Goal: Task Accomplishment & Management: Manage account settings

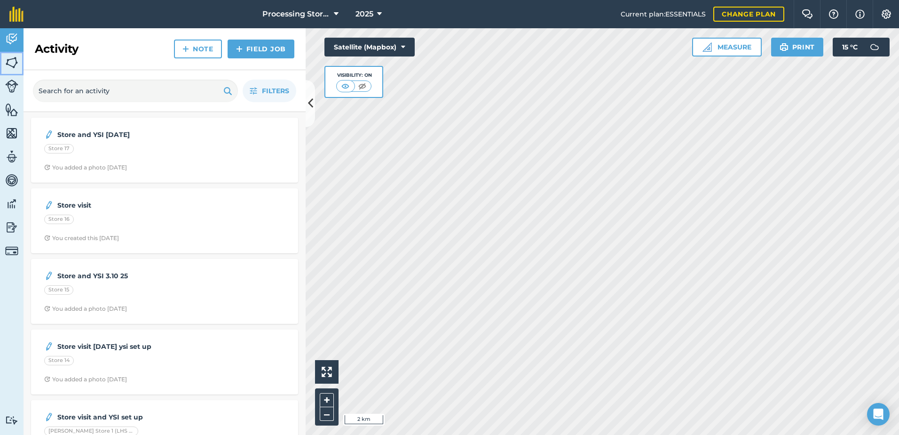
drag, startPoint x: 9, startPoint y: 59, endPoint x: 16, endPoint y: 64, distance: 8.7
click at [9, 59] on img at bounding box center [11, 62] width 13 height 14
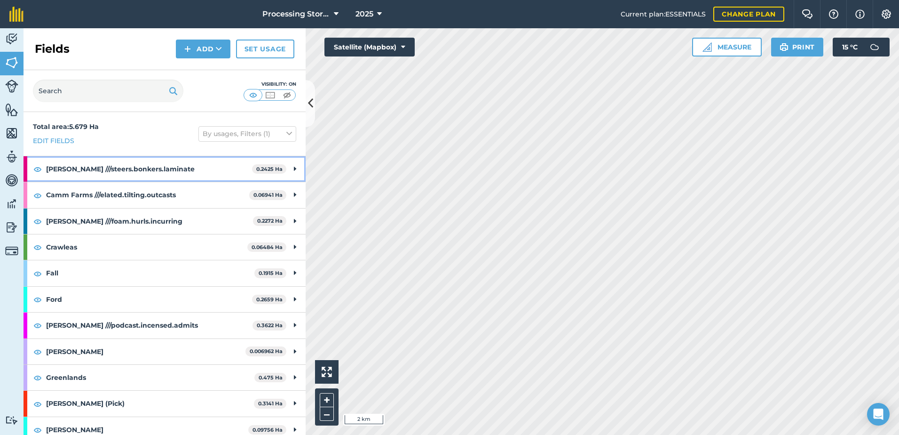
click at [114, 164] on strong "[PERSON_NAME] ///steers.bonkers.laminate" at bounding box center [149, 168] width 206 height 25
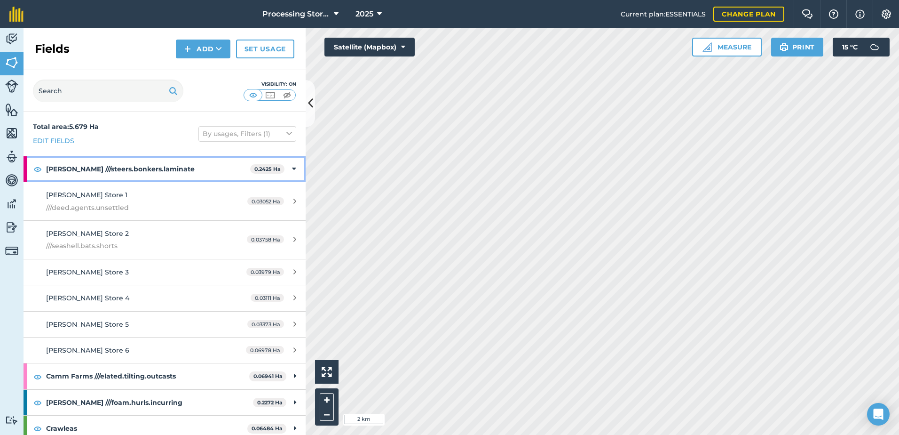
click at [55, 171] on strong "[PERSON_NAME] ///steers.bonkers.laminate" at bounding box center [148, 168] width 204 height 25
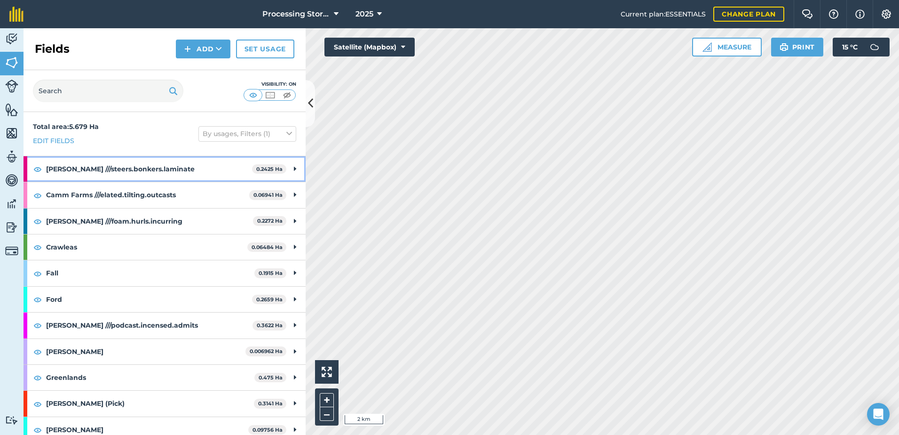
click at [129, 171] on strong "[PERSON_NAME] ///steers.bonkers.laminate" at bounding box center [149, 168] width 206 height 25
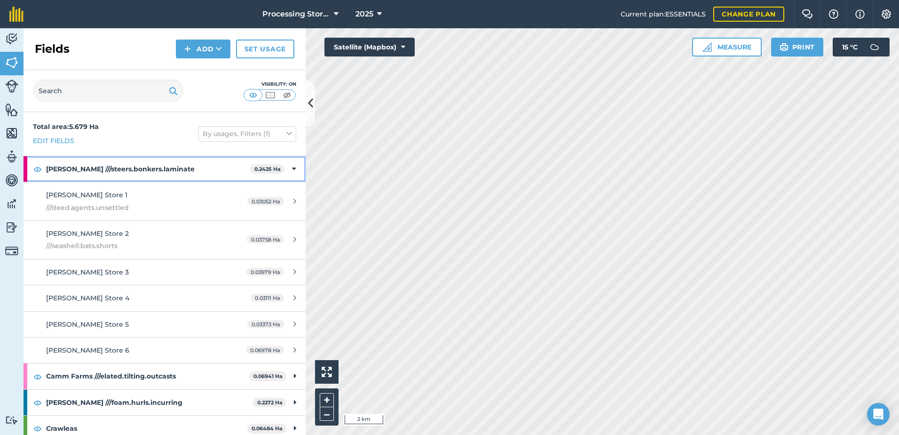
click at [107, 170] on strong "[PERSON_NAME] ///steers.bonkers.laminate" at bounding box center [148, 168] width 204 height 25
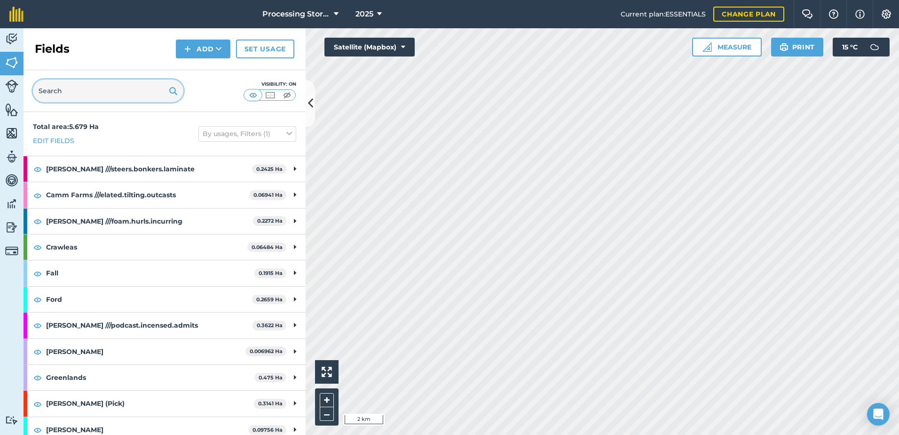
click at [100, 94] on input "text" at bounding box center [108, 90] width 150 height 23
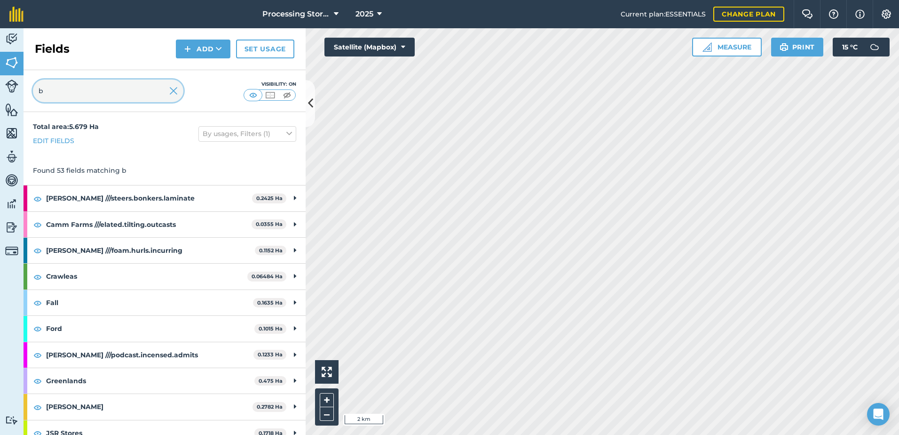
type input "b"
click at [321, 11] on span "Processing Stores" at bounding box center [296, 13] width 68 height 11
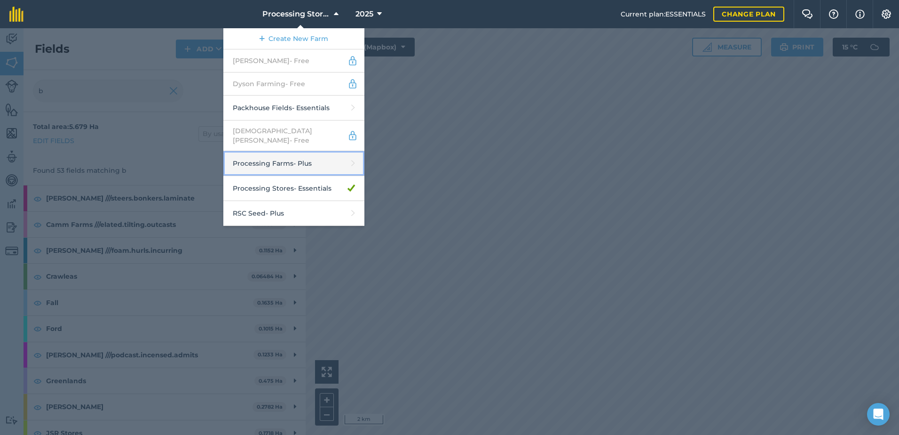
click at [308, 156] on link "Processing Farms - Plus" at bounding box center [293, 163] width 141 height 25
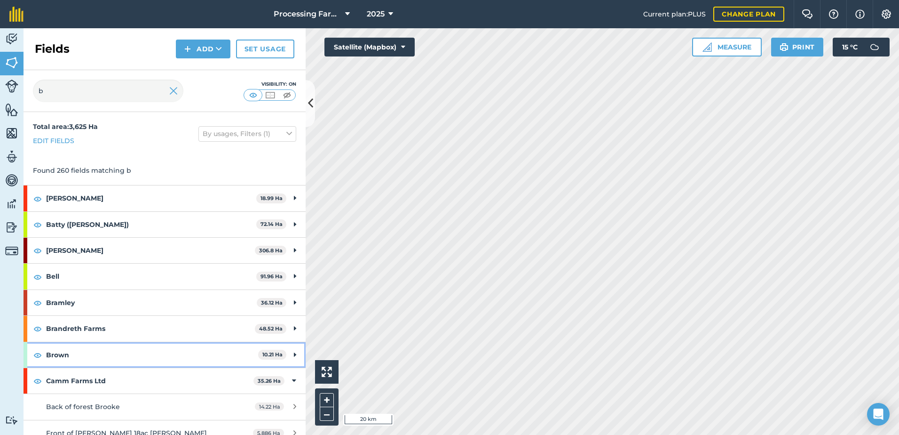
click at [76, 202] on strong "Brown" at bounding box center [152, 354] width 212 height 25
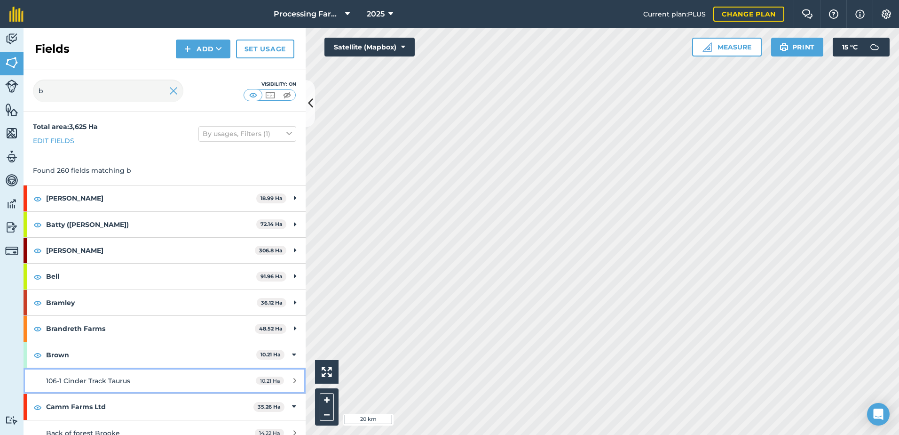
click at [99, 202] on span "106-1 Cinder Track Taurus" at bounding box center [88, 380] width 84 height 8
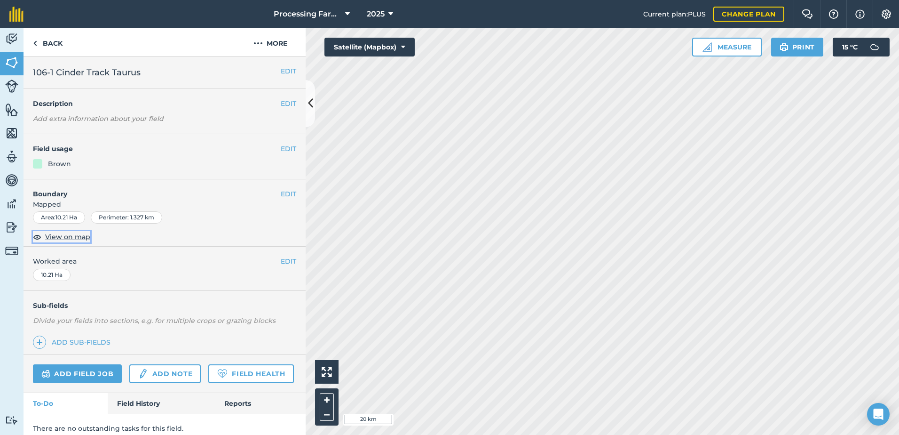
click at [70, 202] on span "View on map" at bounding box center [67, 236] width 45 height 10
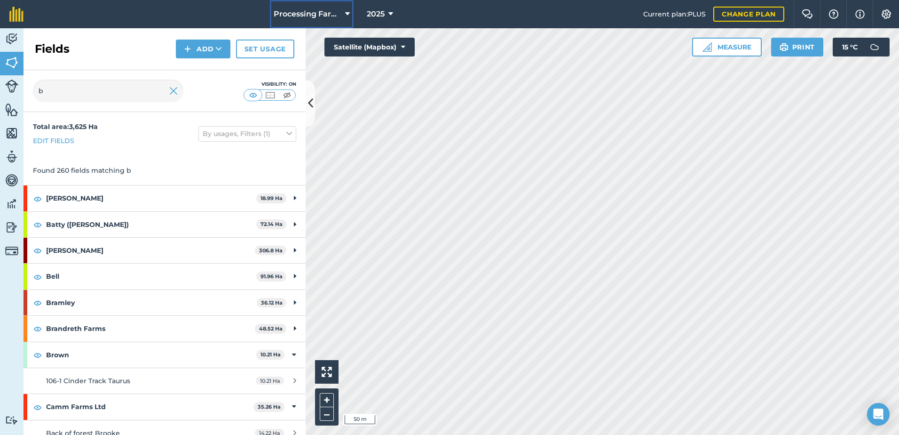
drag, startPoint x: 280, startPoint y: 12, endPoint x: 284, endPoint y: 16, distance: 5.4
click at [280, 12] on span "Processing Farms" at bounding box center [308, 13] width 68 height 11
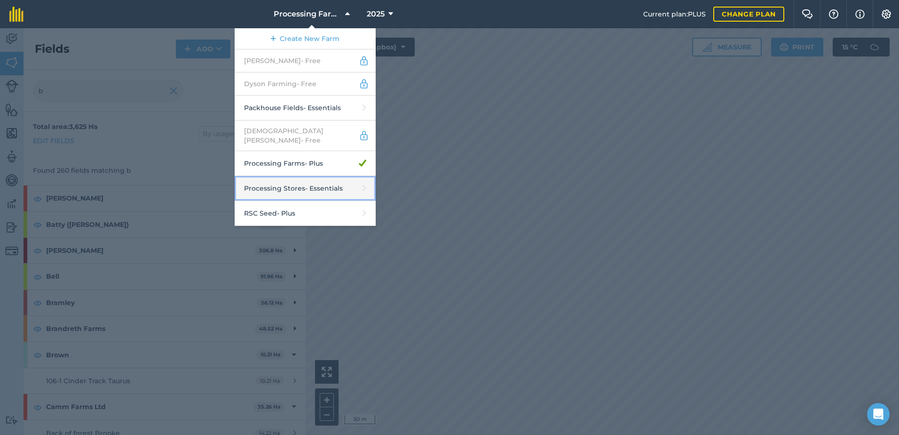
click at [314, 187] on link "Processing Stores - Essentials" at bounding box center [305, 188] width 141 height 25
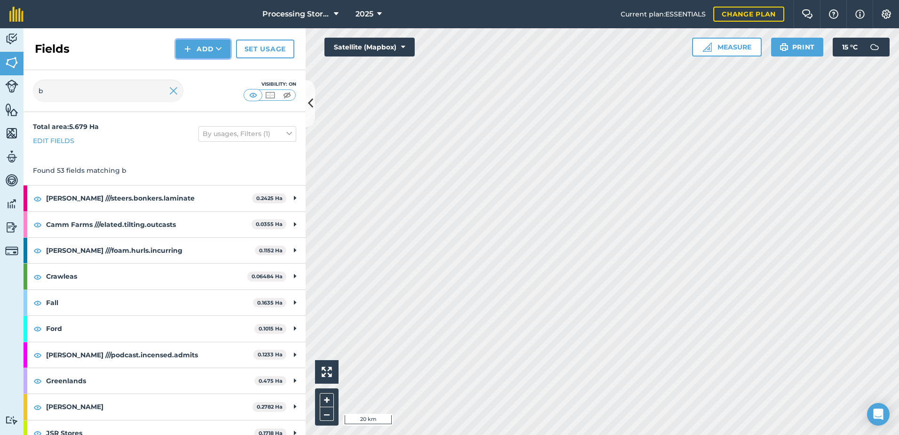
click at [212, 47] on button "Add" at bounding box center [203, 49] width 55 height 19
click at [211, 94] on link "Import" at bounding box center [203, 91] width 52 height 21
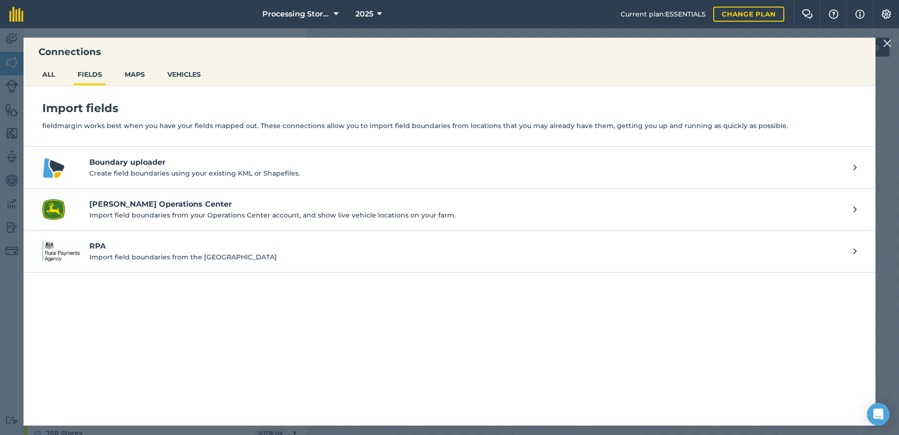
click at [137, 166] on h4 "Boundary uploader" at bounding box center [466, 162] width 755 height 11
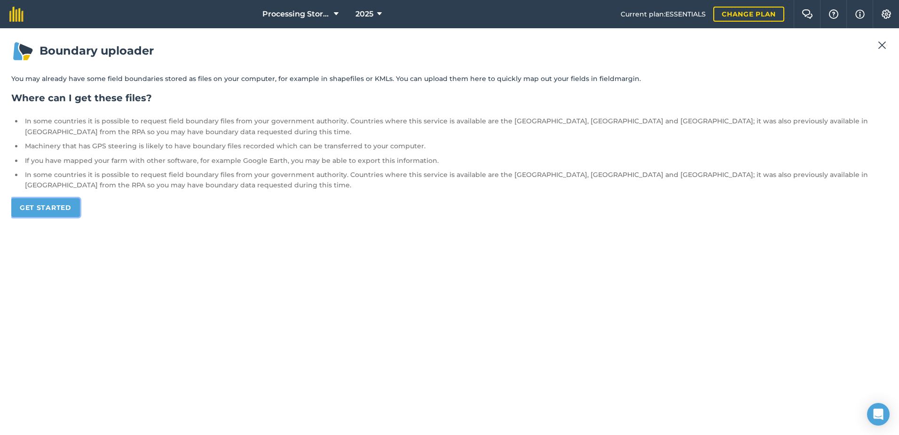
click at [51, 202] on link "Get started" at bounding box center [45, 207] width 69 height 19
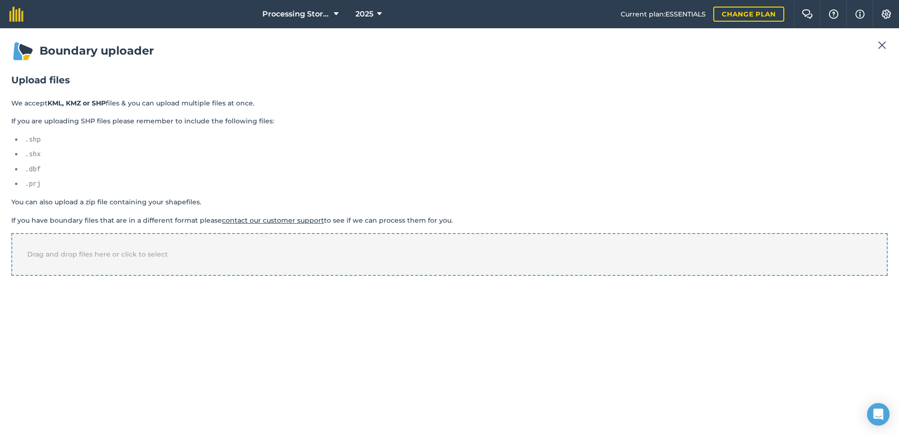
click at [161, 202] on div "Drag and drop files here or click to select" at bounding box center [449, 254] width 877 height 42
click at [86, 202] on select "-- Select a property -- name" at bounding box center [54, 308] width 86 height 14
select select "name"
click at [11, 202] on select "-- Select a property -- name" at bounding box center [54, 308] width 86 height 14
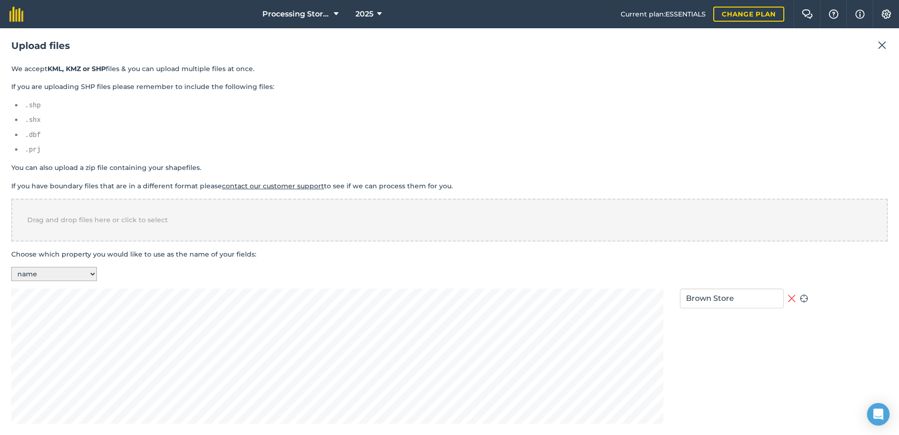
scroll to position [172, 0]
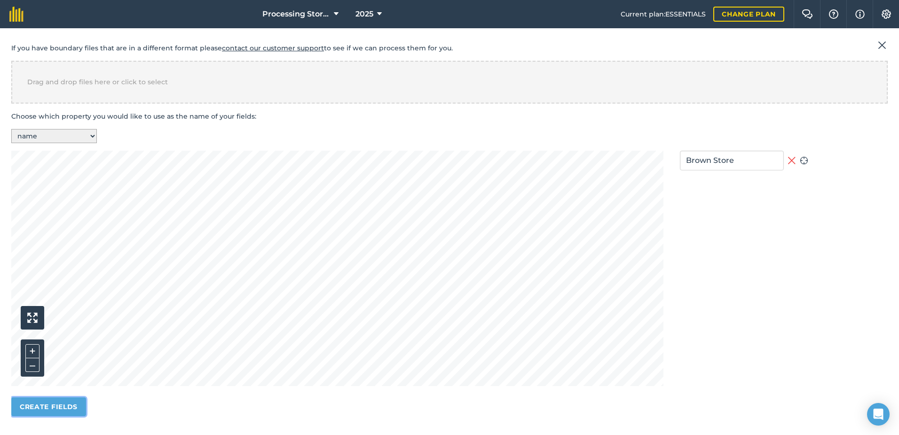
drag, startPoint x: 67, startPoint y: 406, endPoint x: 75, endPoint y: 406, distance: 8.5
click at [67, 202] on button "Create fields" at bounding box center [48, 406] width 75 height 19
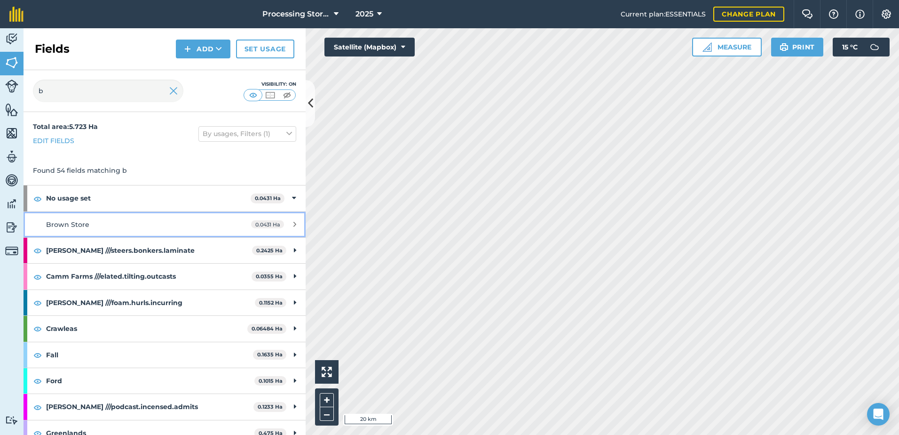
click at [113, 202] on div "Brown Store" at bounding box center [134, 224] width 177 height 10
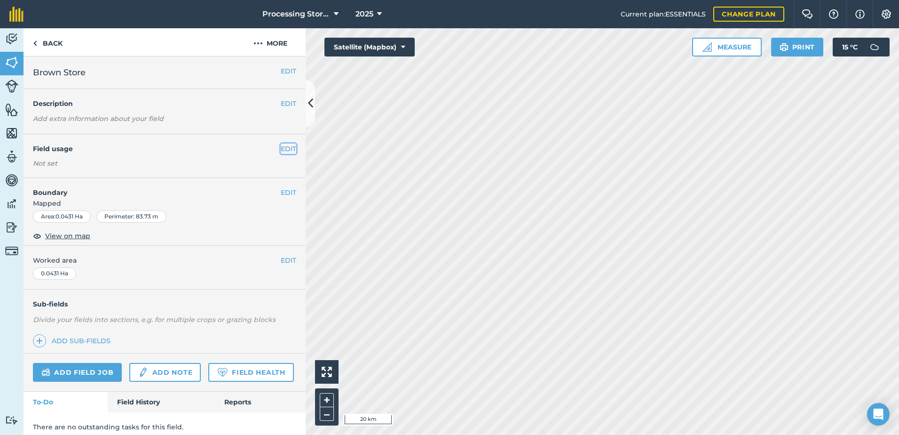
click at [284, 144] on button "EDIT" at bounding box center [289, 148] width 16 height 10
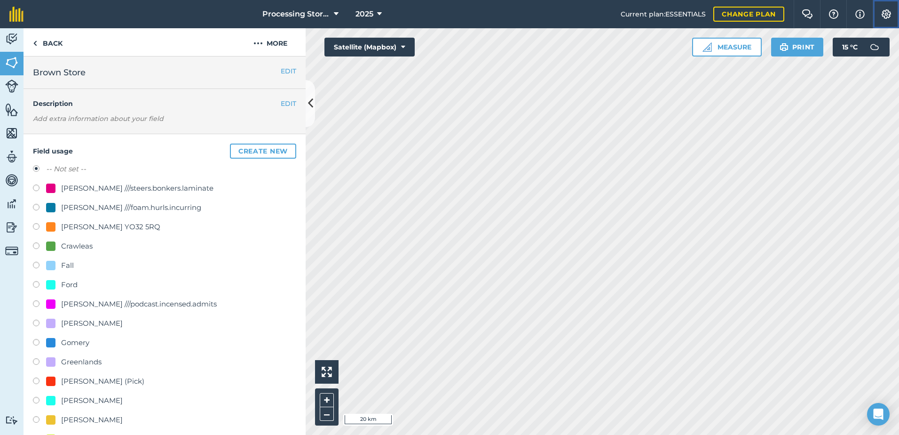
click at [451, 19] on button "Settings" at bounding box center [886, 14] width 26 height 28
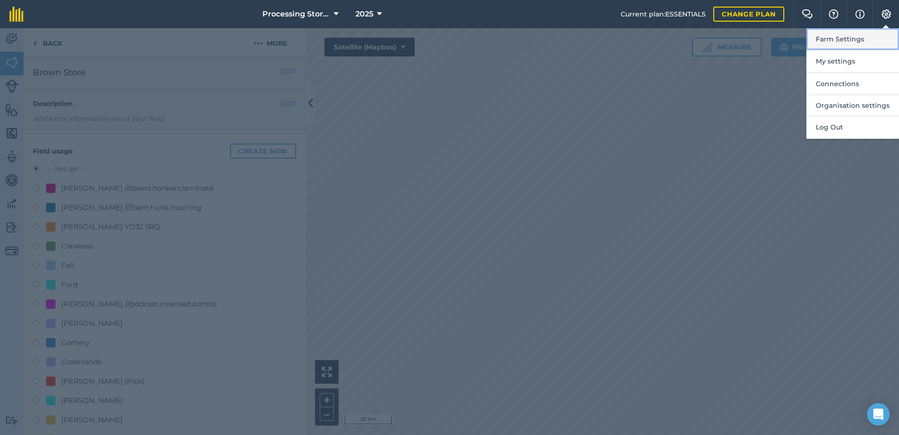
click at [451, 44] on button "Farm Settings" at bounding box center [853, 39] width 93 height 22
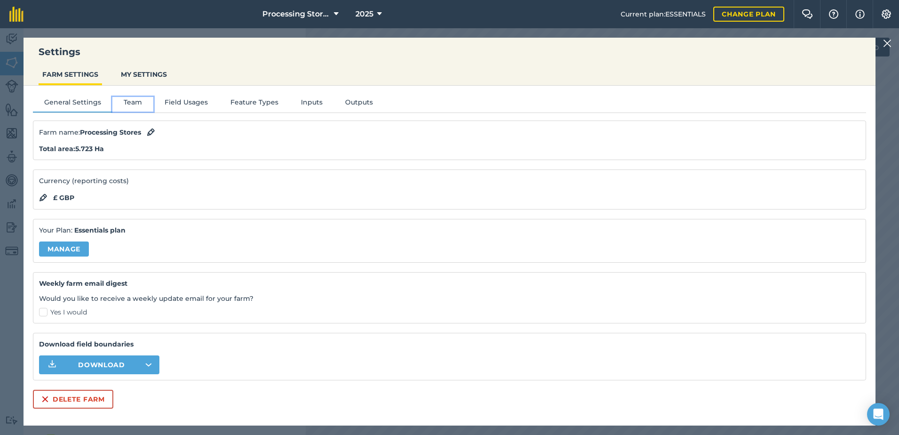
click at [143, 102] on button "Team" at bounding box center [132, 104] width 41 height 14
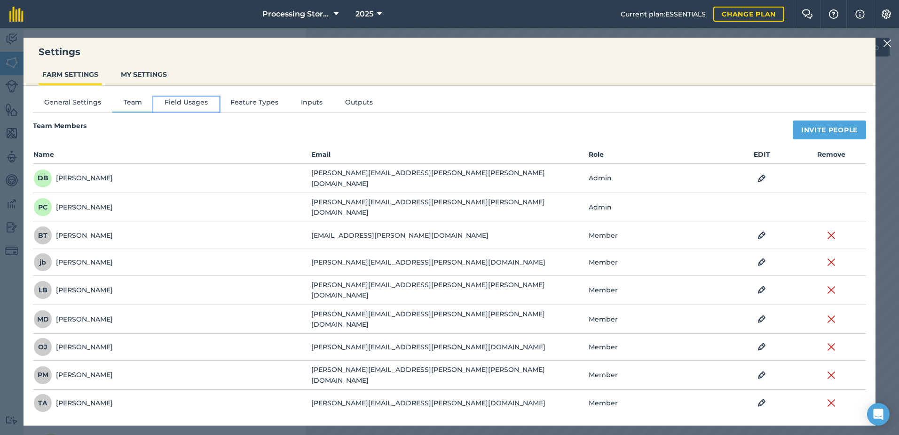
click at [184, 103] on button "Field Usages" at bounding box center [186, 104] width 66 height 14
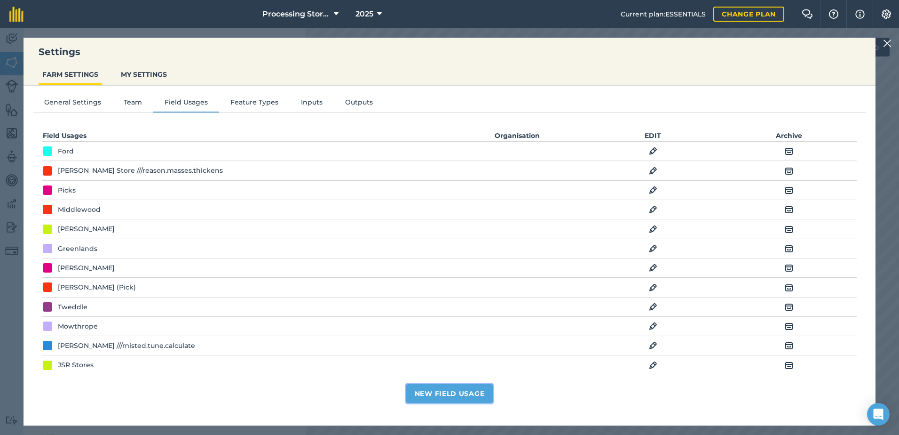
click at [451, 202] on button "New Field Usage" at bounding box center [449, 393] width 87 height 19
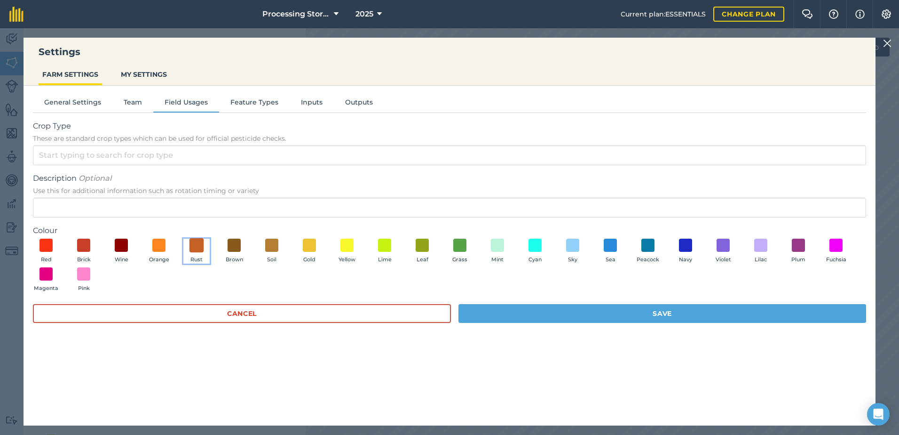
click at [200, 202] on span at bounding box center [197, 244] width 15 height 15
click at [231, 202] on span at bounding box center [234, 244] width 15 height 15
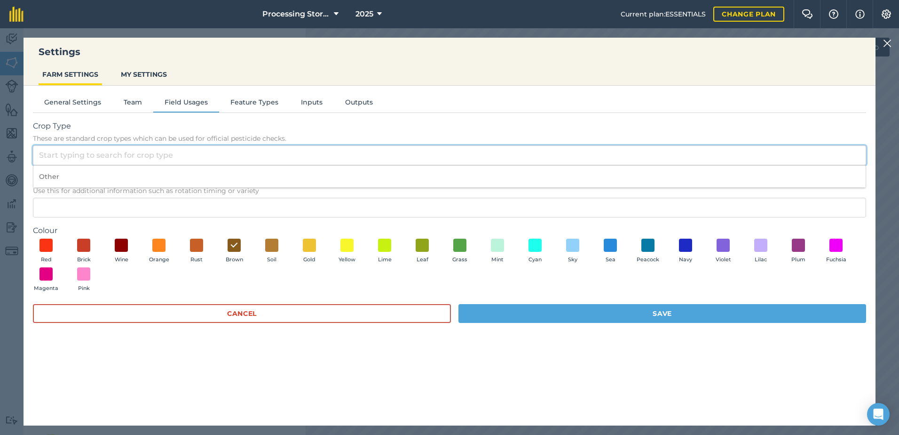
click at [151, 160] on input "Crop Type These are standard crop types which can be used for official pesticid…" at bounding box center [449, 155] width 833 height 20
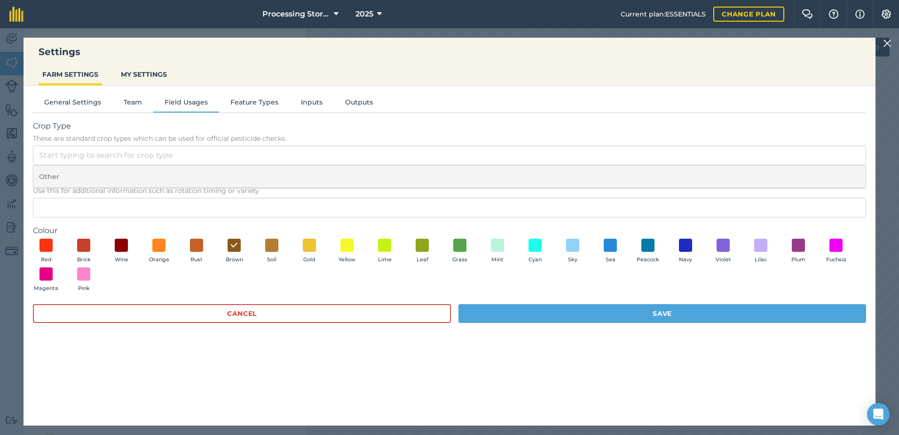
click at [124, 172] on li "Other" at bounding box center [449, 177] width 832 height 22
type input "Other"
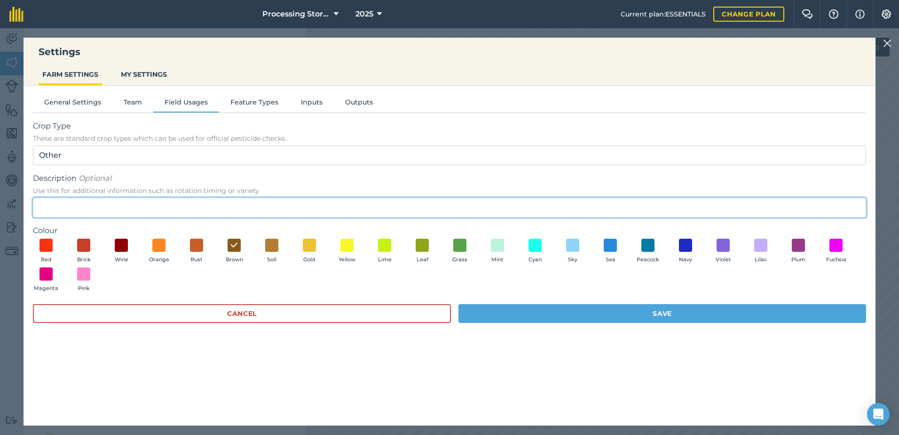
click at [126, 201] on input "Description Optional Use this for additional information such as rotation timin…" at bounding box center [449, 208] width 833 height 20
type input "Brown"
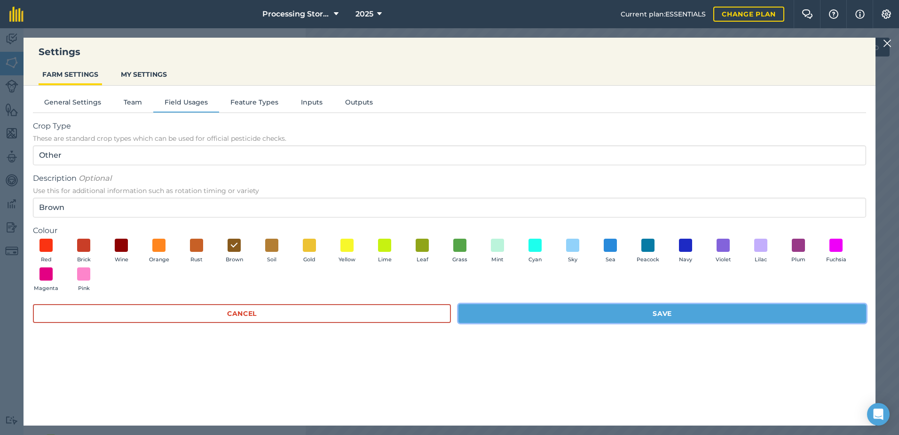
click at [451, 202] on button "Save" at bounding box center [663, 313] width 408 height 19
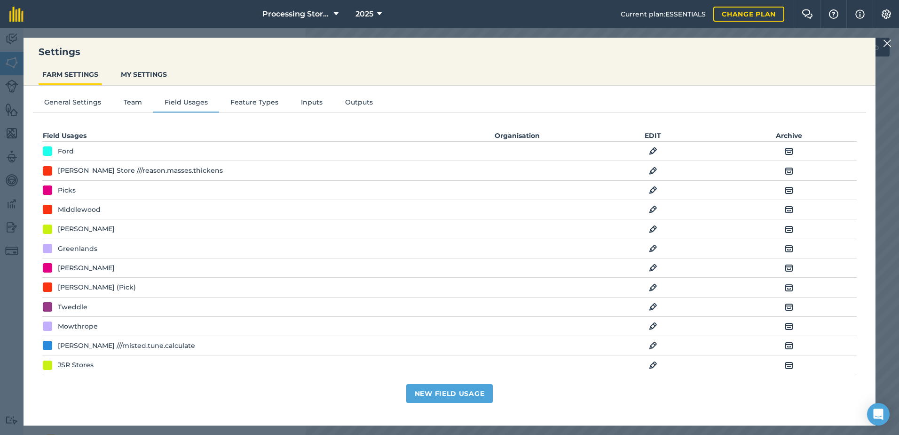
click at [451, 45] on img at bounding box center [887, 43] width 8 height 11
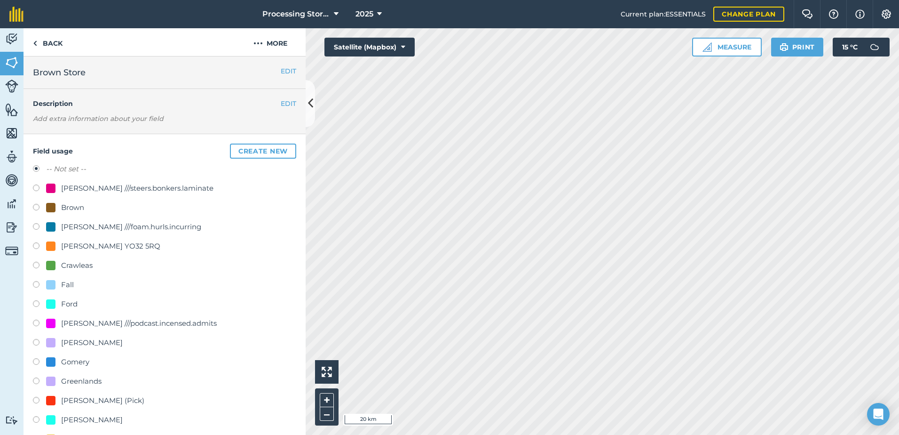
click at [38, 202] on label at bounding box center [39, 208] width 13 height 9
radio input "true"
radio input "false"
click at [285, 105] on button "EDIT" at bounding box center [289, 103] width 16 height 10
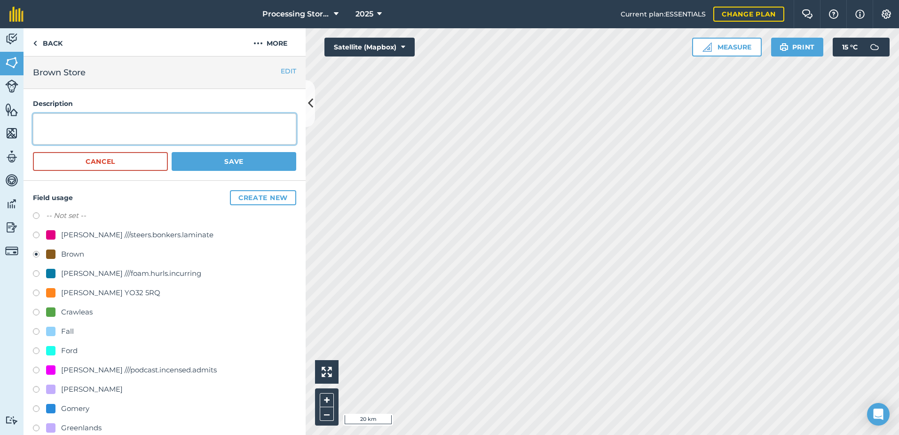
click at [96, 130] on textarea at bounding box center [164, 128] width 263 height 31
type textarea "Brown Store"
click at [176, 159] on button "Save" at bounding box center [234, 161] width 125 height 19
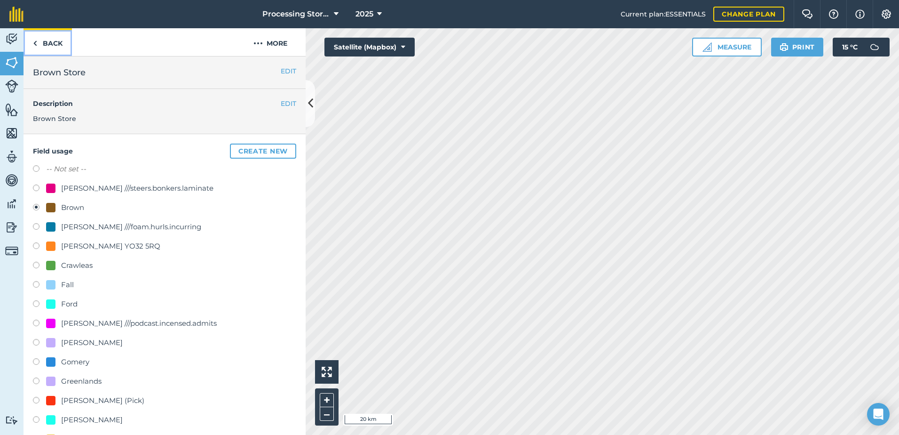
click at [45, 43] on link "Back" at bounding box center [48, 42] width 48 height 28
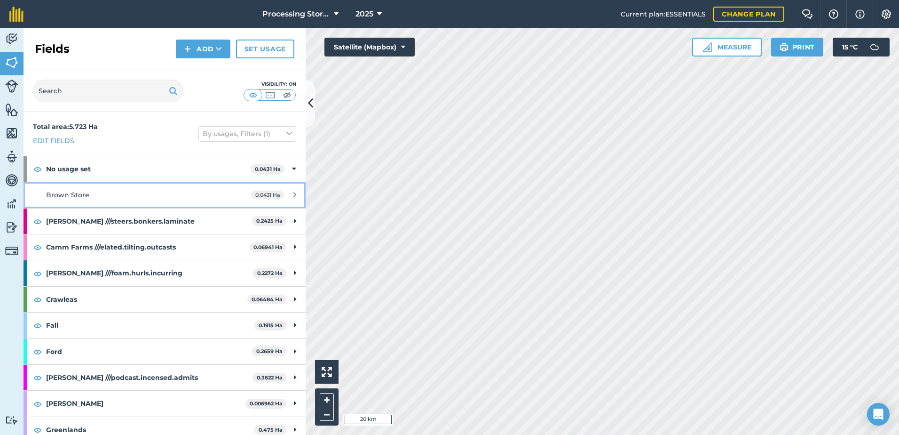
click at [112, 192] on div "Brown Store" at bounding box center [134, 195] width 177 height 10
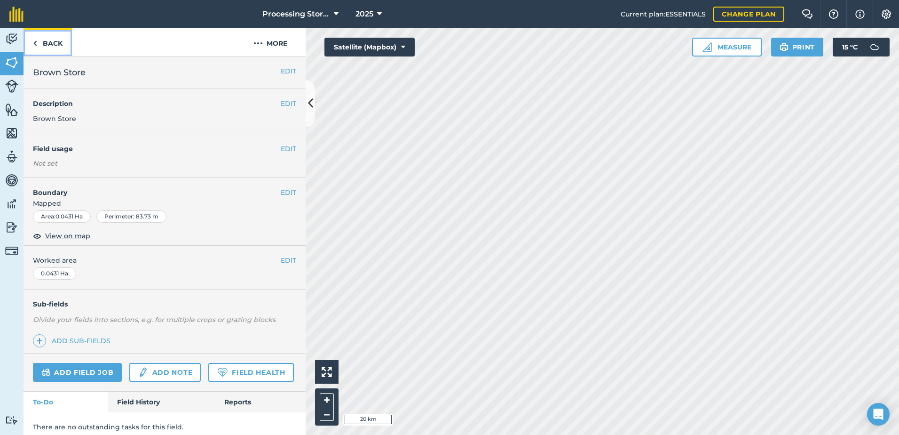
click at [47, 44] on link "Back" at bounding box center [48, 42] width 48 height 28
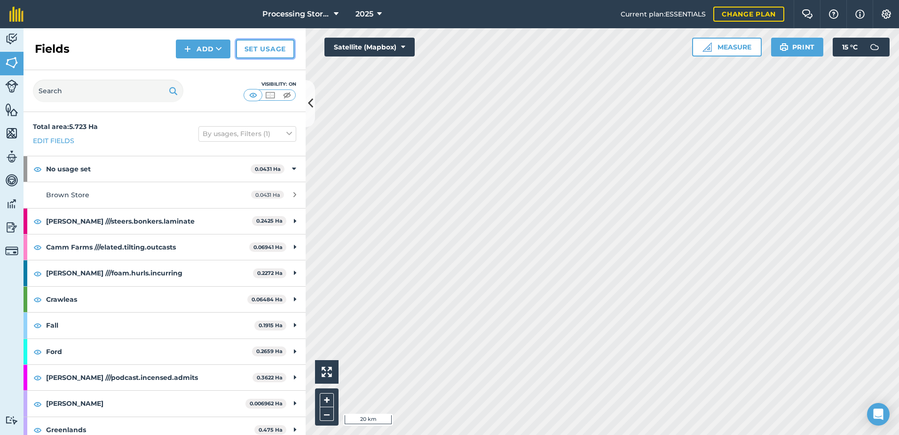
click at [263, 49] on link "Set usage" at bounding box center [265, 49] width 58 height 19
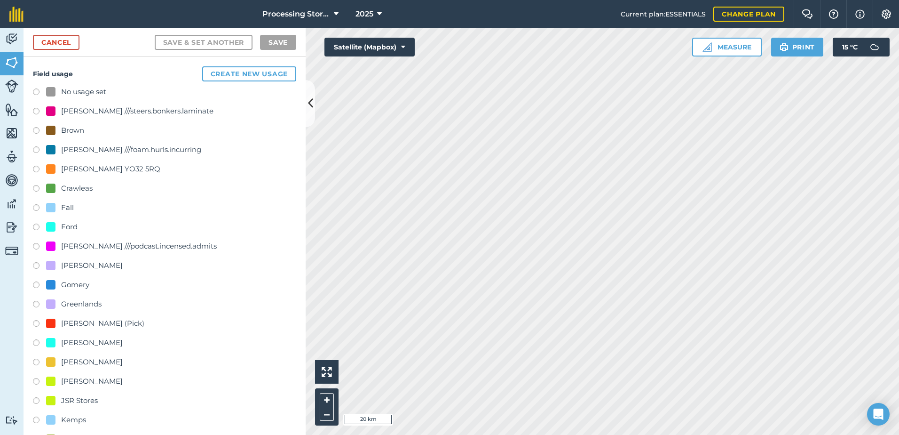
click at [38, 133] on label at bounding box center [39, 131] width 13 height 9
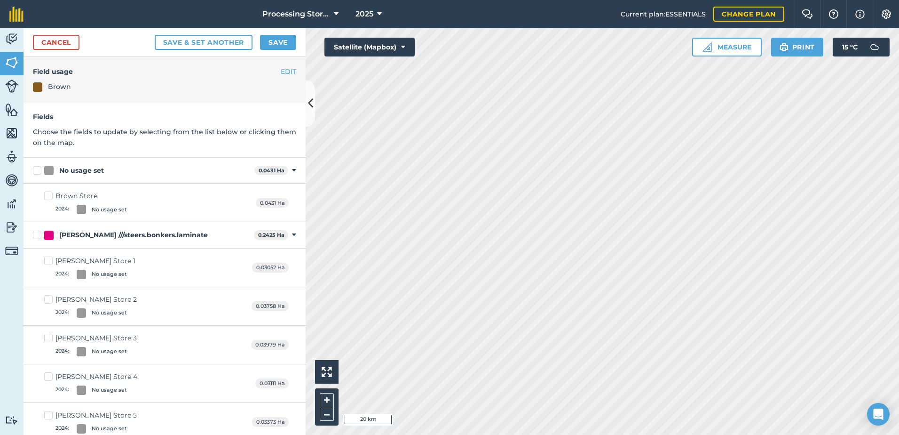
click at [39, 171] on label "No usage set" at bounding box center [142, 171] width 218 height 10
click at [39, 171] on input "No usage set" at bounding box center [36, 169] width 6 height 6
checkbox input "true"
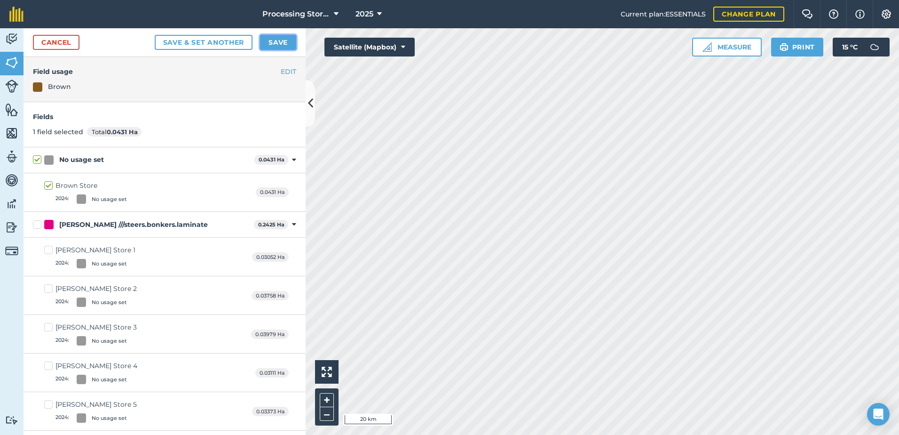
click at [275, 43] on button "Save" at bounding box center [278, 42] width 36 height 15
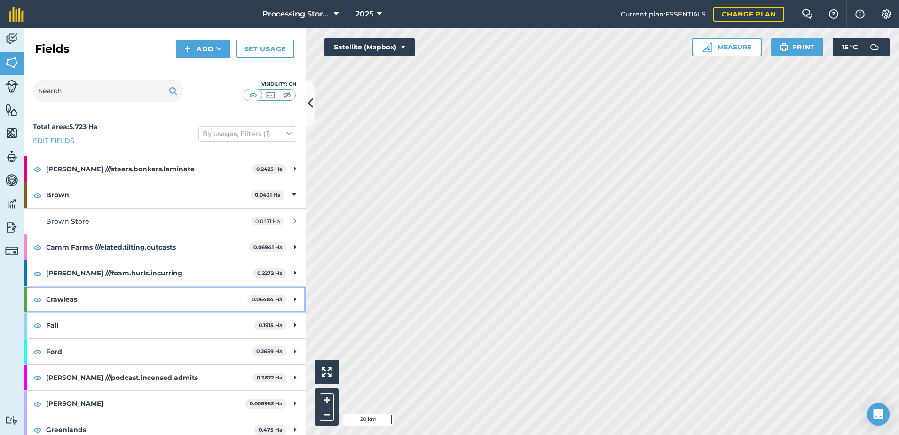
drag, startPoint x: 137, startPoint y: 300, endPoint x: 171, endPoint y: 291, distance: 35.6
click at [138, 301] on strong "Crawleas" at bounding box center [146, 298] width 201 height 25
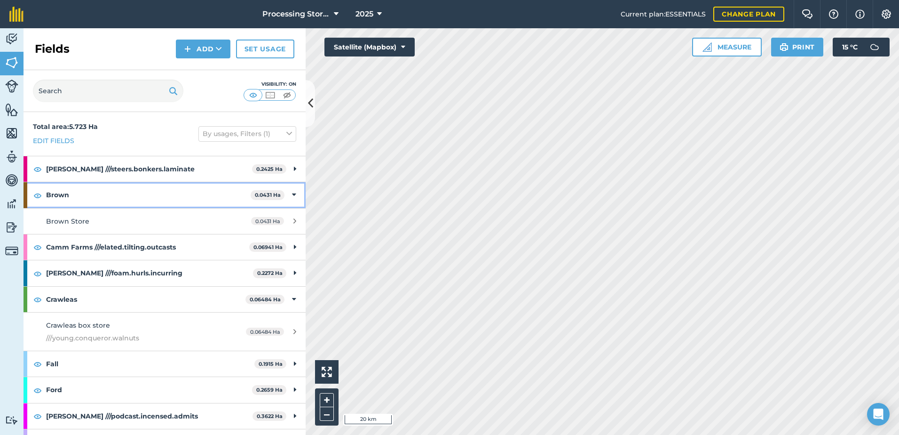
click at [289, 202] on div "Brown 0.0431 Ha" at bounding box center [165, 194] width 282 height 25
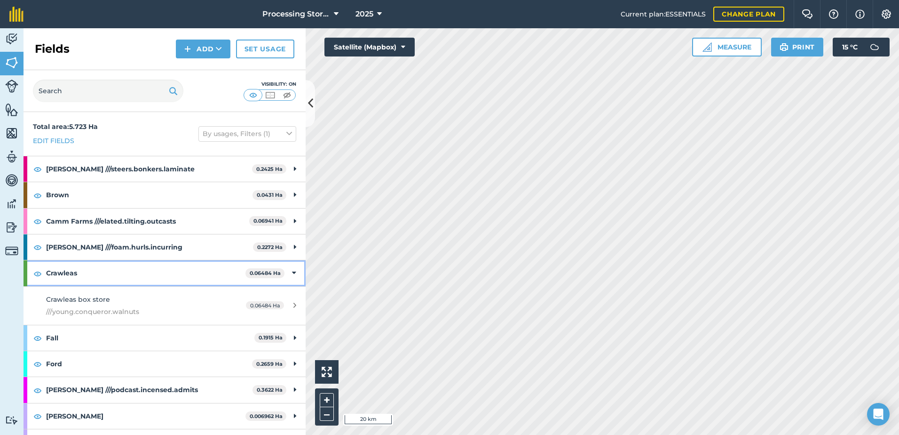
click at [290, 273] on div "Crawleas 0.06484 Ha" at bounding box center [165, 272] width 282 height 25
